Goal: Information Seeking & Learning: Learn about a topic

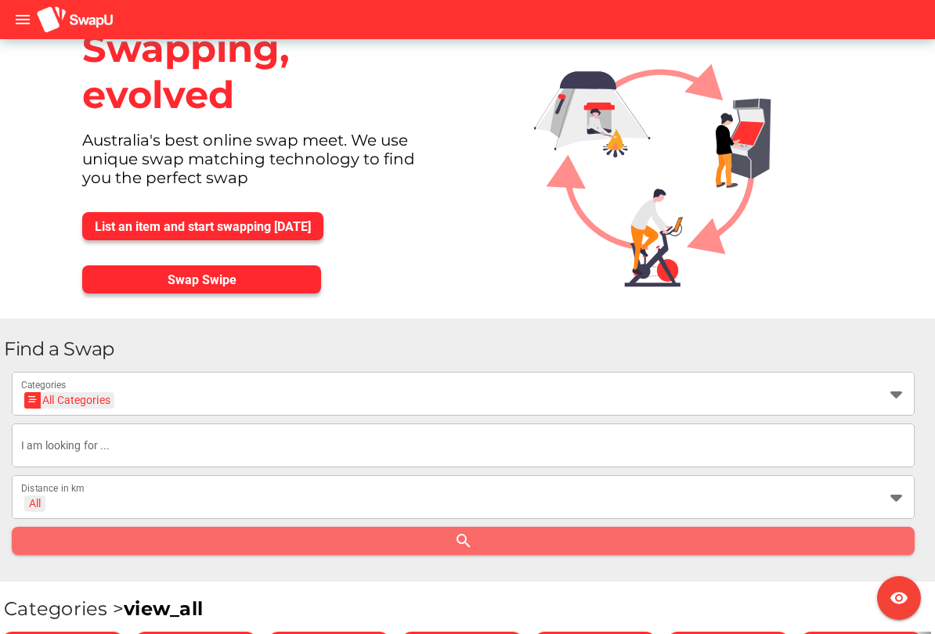
scroll to position [41, 0]
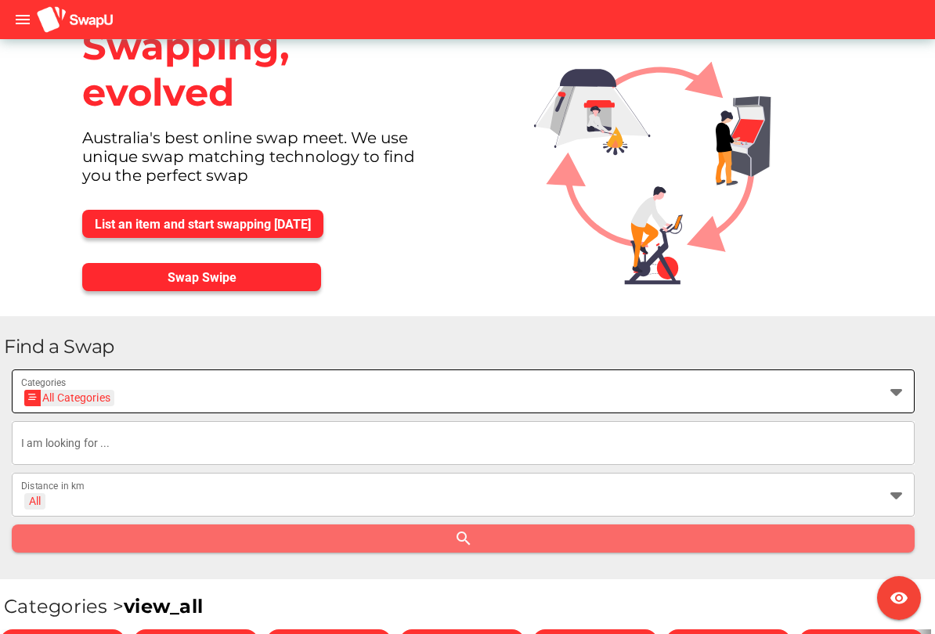
click at [894, 395] on icon at bounding box center [896, 391] width 19 height 19
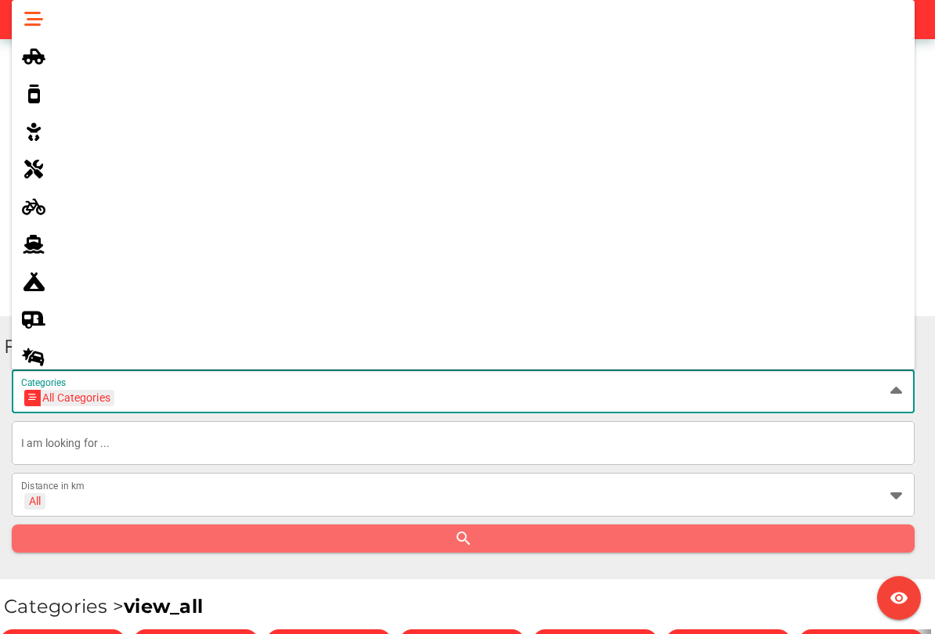
click at [31, 56] on icon at bounding box center [33, 56] width 19 height 19
type input "4x4s & Utes"
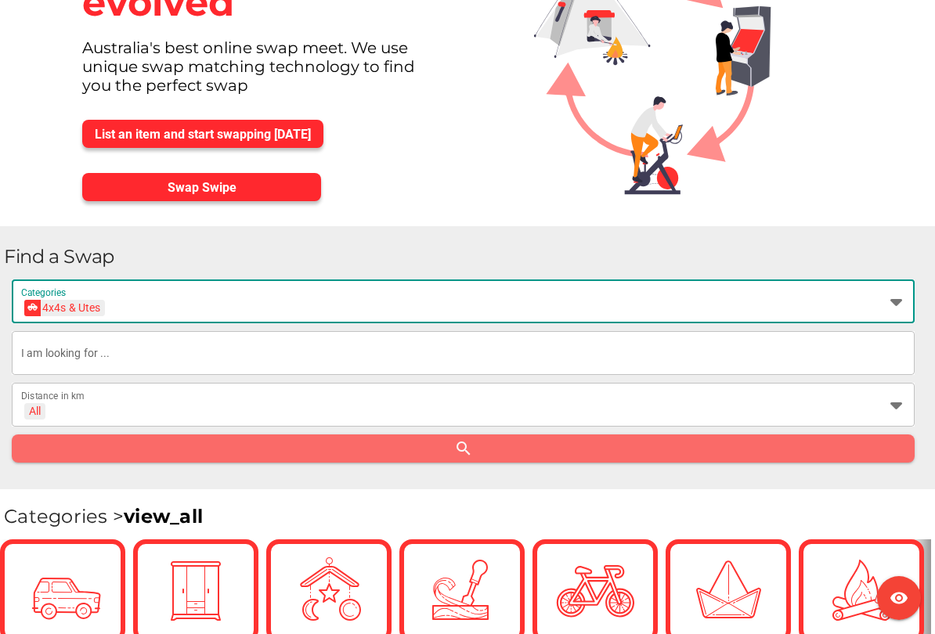
scroll to position [133, 0]
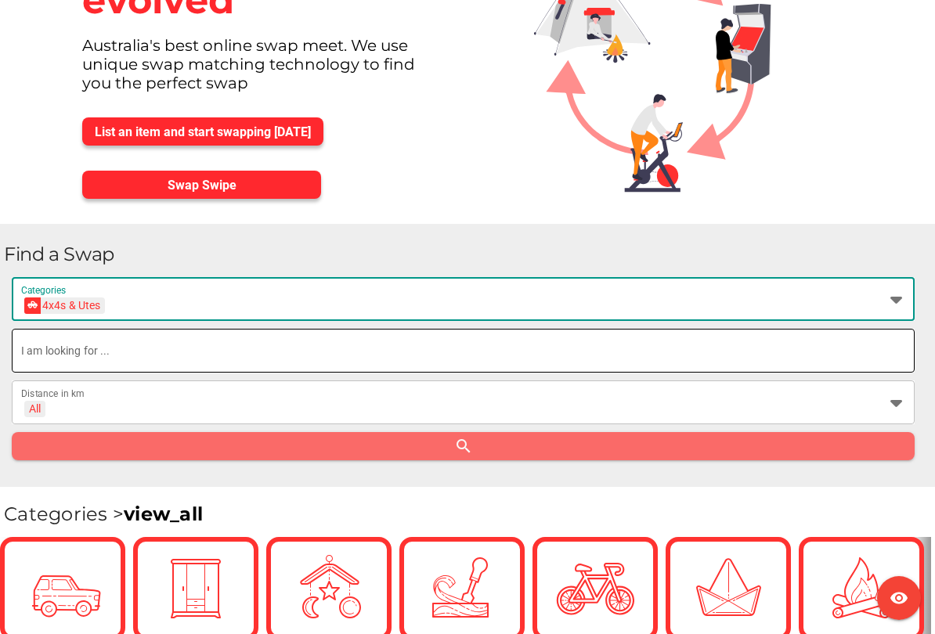
click at [789, 348] on input "text" at bounding box center [463, 351] width 884 height 44
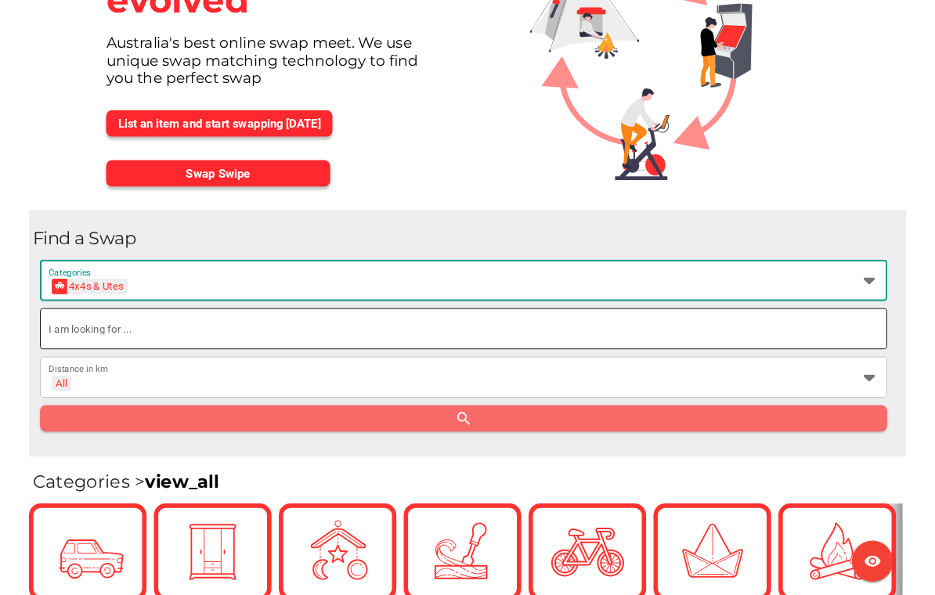
scroll to position [132, 0]
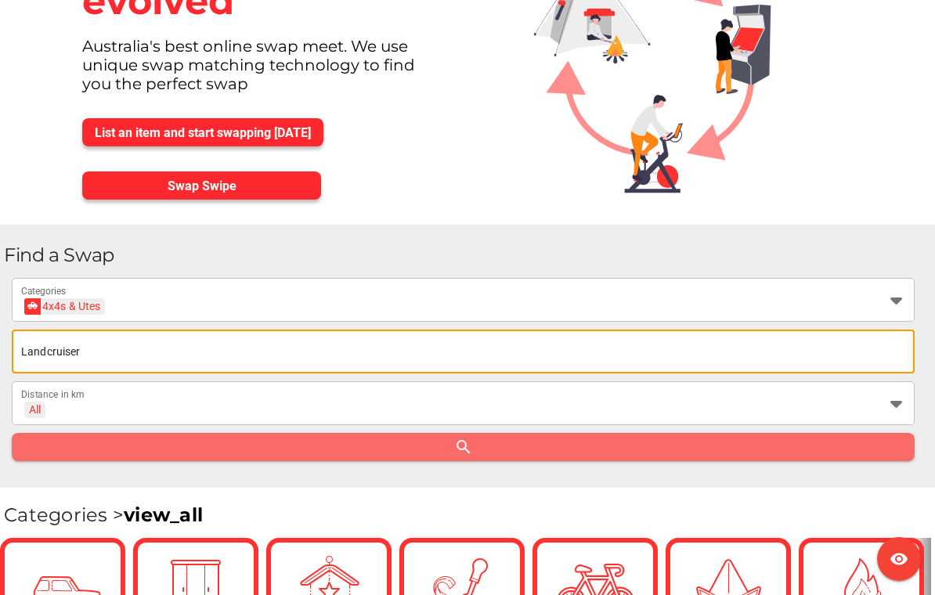
type input "Landcruiser"
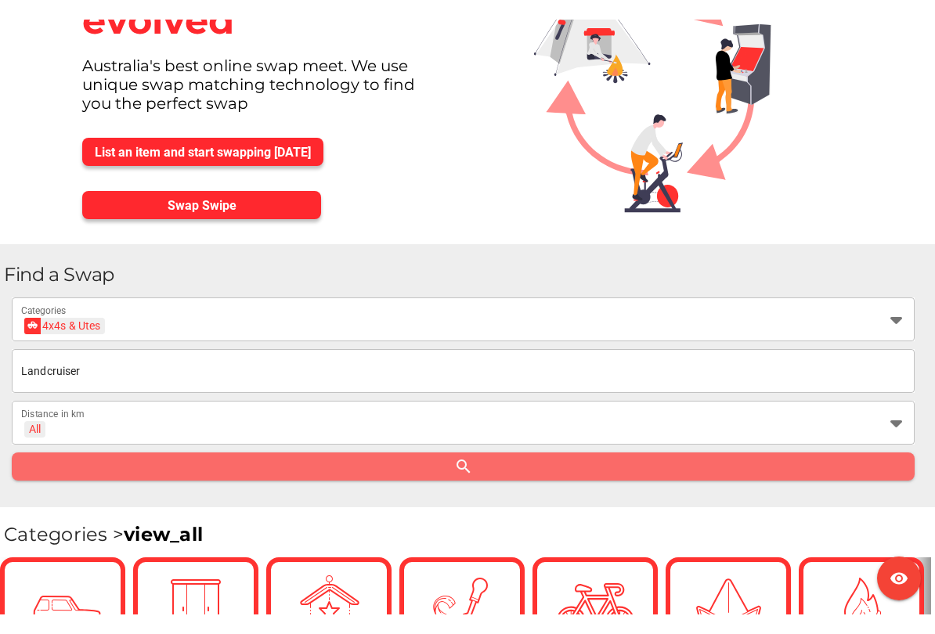
scroll to position [133, 0]
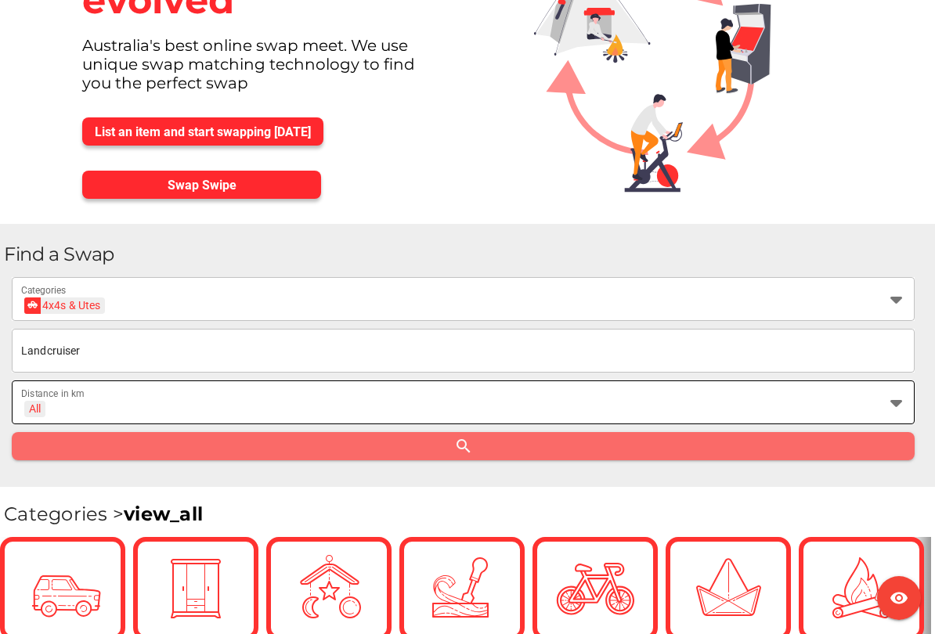
click at [38, 410] on div "All" at bounding box center [35, 409] width 12 height 14
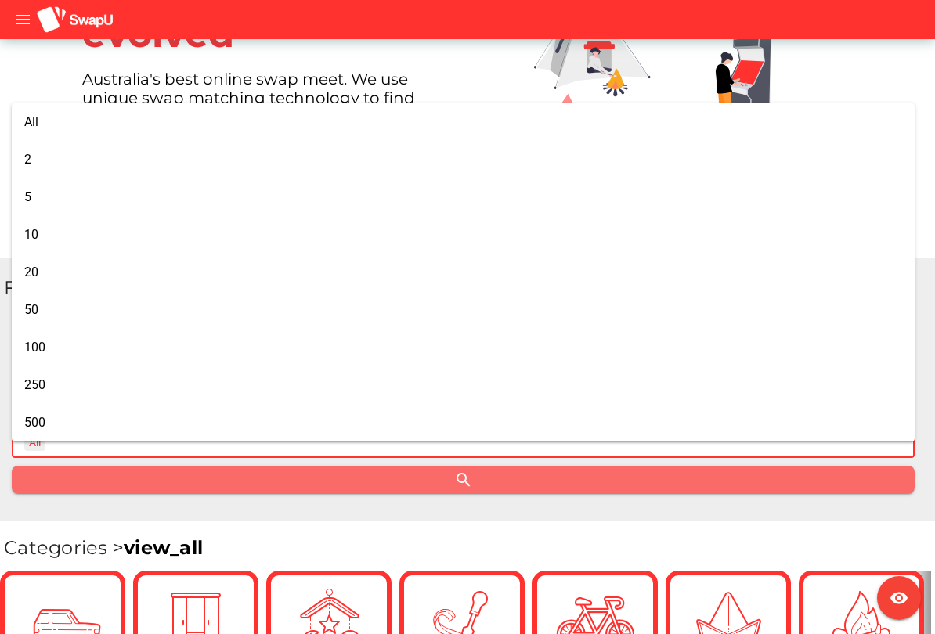
scroll to position [107, 0]
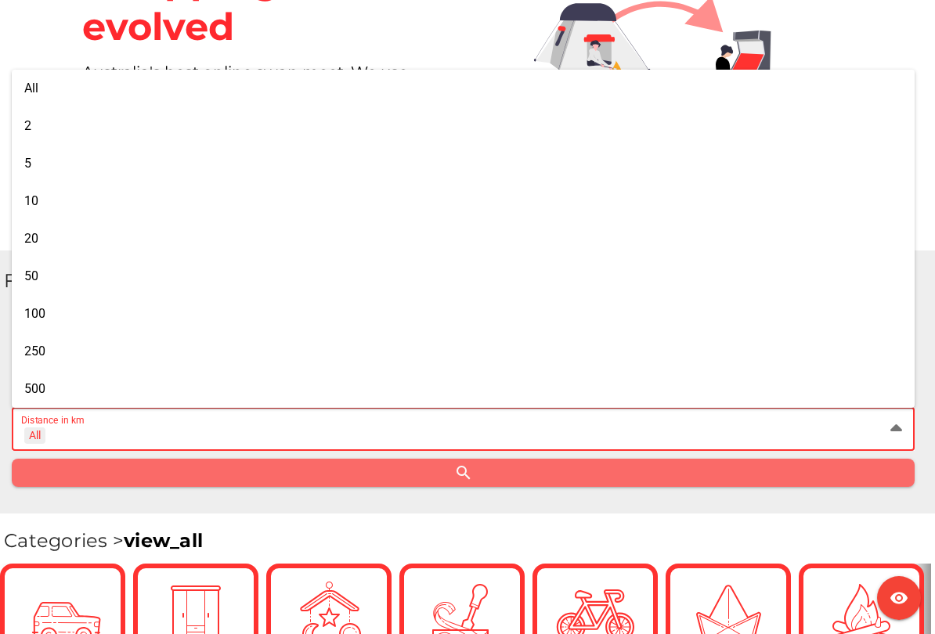
click at [82, 388] on div "500" at bounding box center [463, 388] width 878 height 15
type input "+ 500 km"
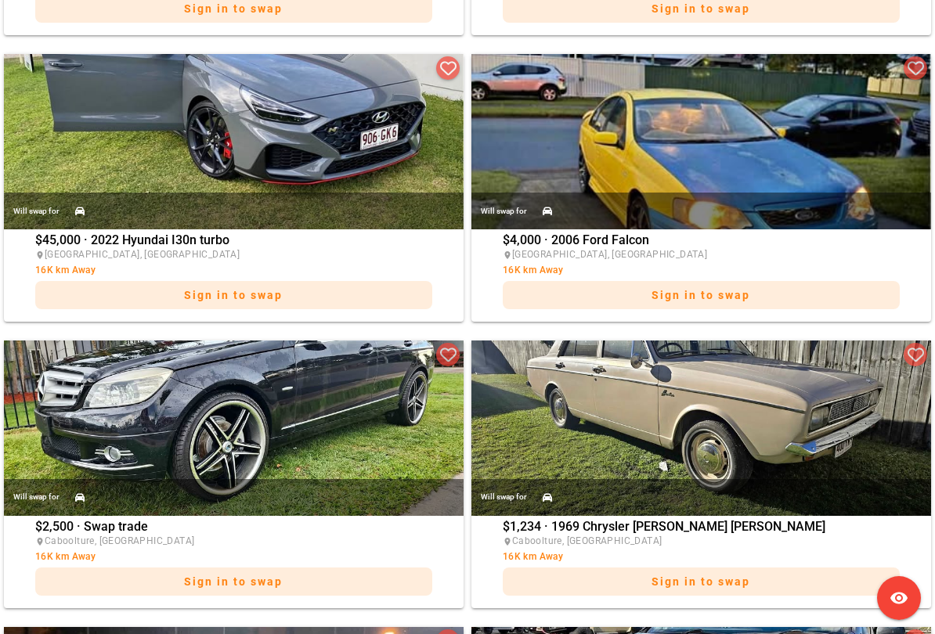
scroll to position [2295, 0]
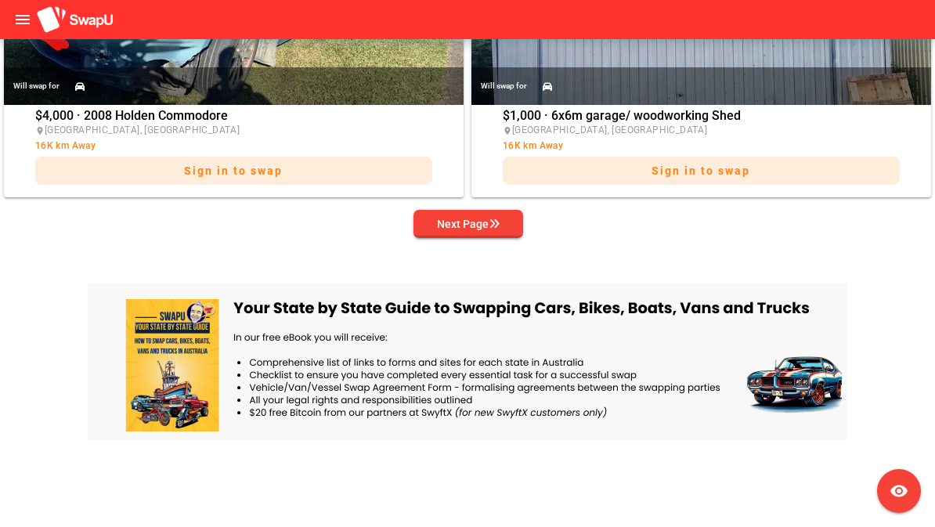
click at [481, 217] on div "Next Page" at bounding box center [468, 224] width 63 height 19
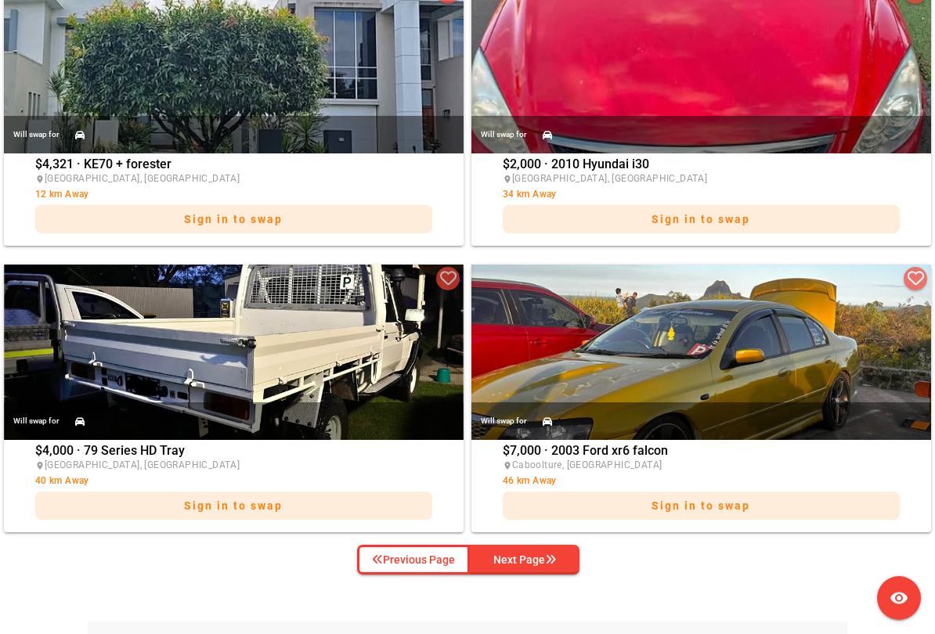
scroll to position [3187, 0]
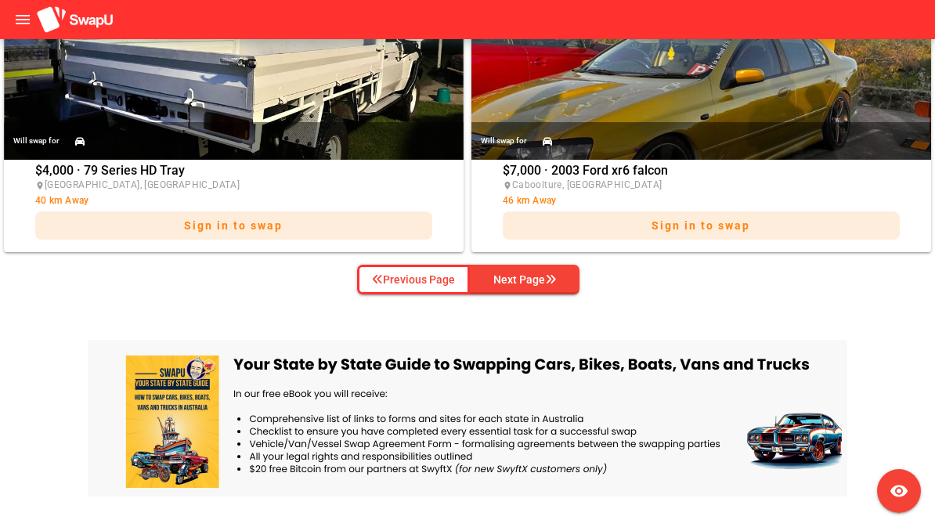
click at [564, 279] on span "Next Page" at bounding box center [524, 279] width 85 height 23
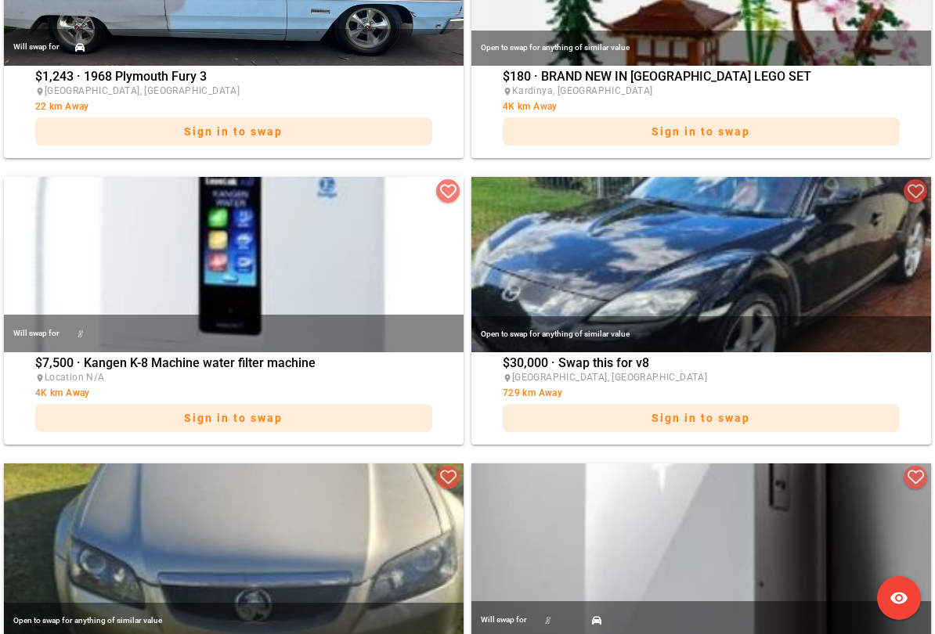
scroll to position [2988, 0]
